Goal: Information Seeking & Learning: Learn about a topic

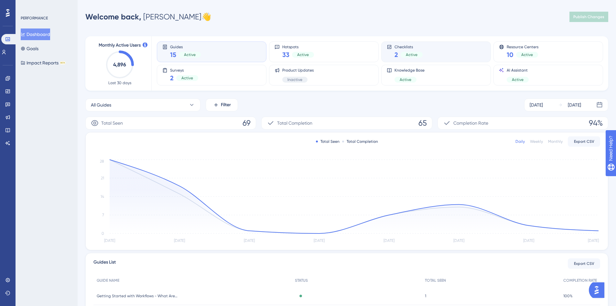
click at [425, 56] on div "Checklists 2 Active" at bounding box center [436, 51] width 99 height 15
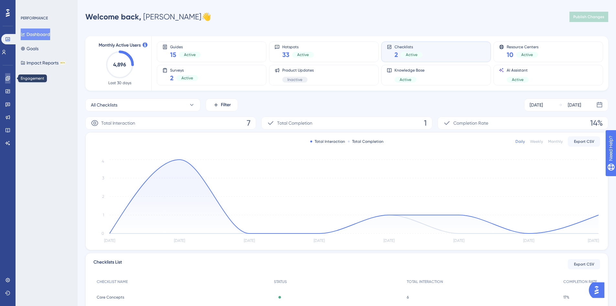
click at [7, 78] on icon at bounding box center [7, 78] width 5 height 5
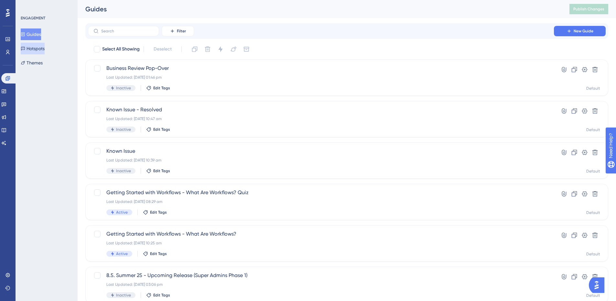
click at [45, 47] on button "Hotspots" at bounding box center [33, 49] width 24 height 12
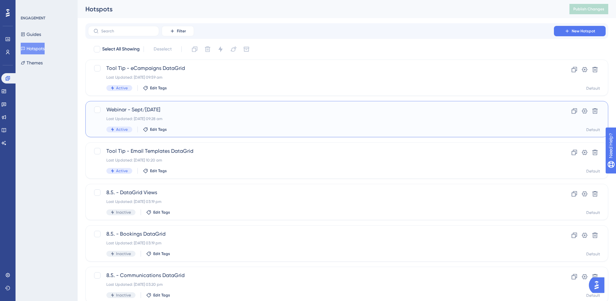
click at [245, 126] on div "Webinar - Sept/[DATE] Last Updated: [DATE] 09:28 am Active Edit Tags" at bounding box center [320, 119] width 429 height 27
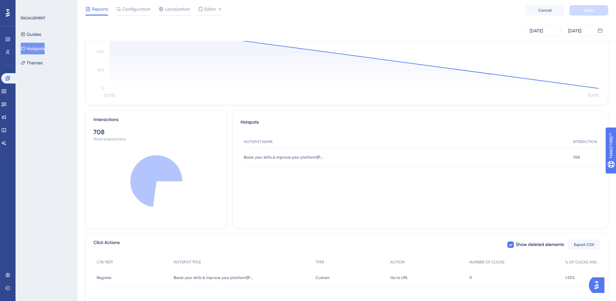
scroll to position [116, 0]
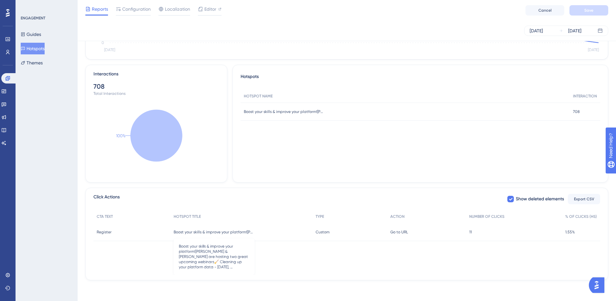
click at [238, 233] on span "Boost your skills & improve your platform![PERSON_NAME] & [PERSON_NAME] are hos…" at bounding box center [214, 231] width 81 height 5
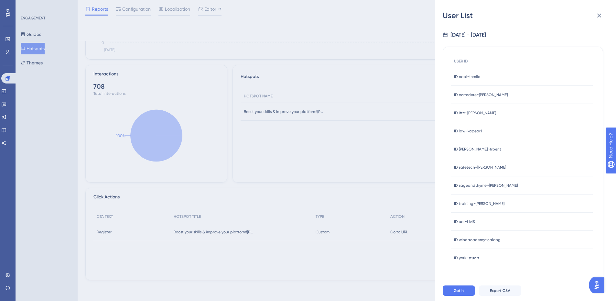
click at [475, 76] on span "ID caai~lomile" at bounding box center [467, 76] width 26 height 5
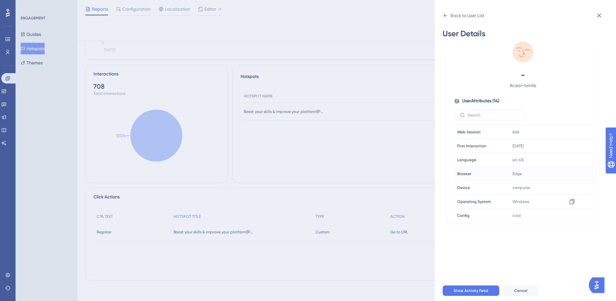
scroll to position [0, 0]
